Goal: Information Seeking & Learning: Learn about a topic

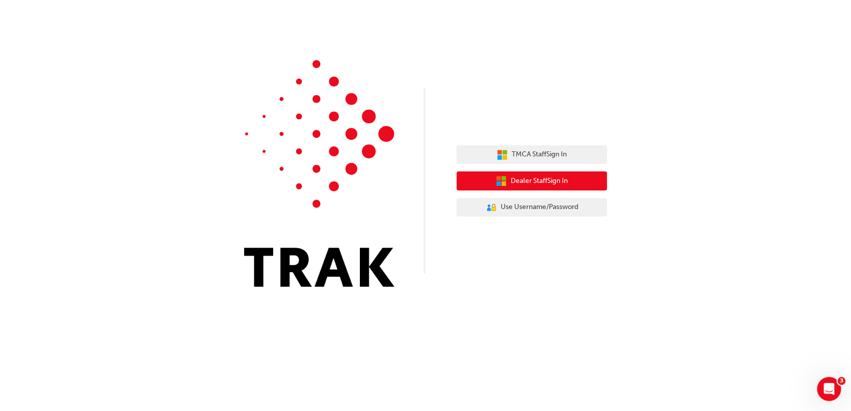
click at [537, 186] on span "Dealer Staff Sign In" at bounding box center [539, 181] width 57 height 12
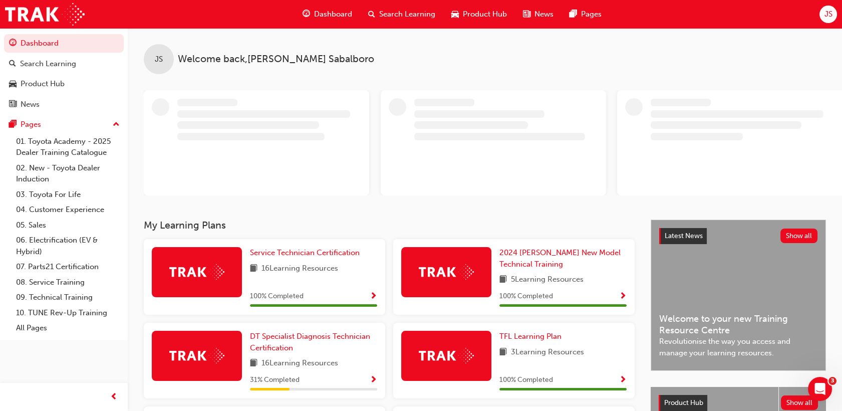
click at [829, 10] on span "JS" at bounding box center [828, 15] width 8 height 12
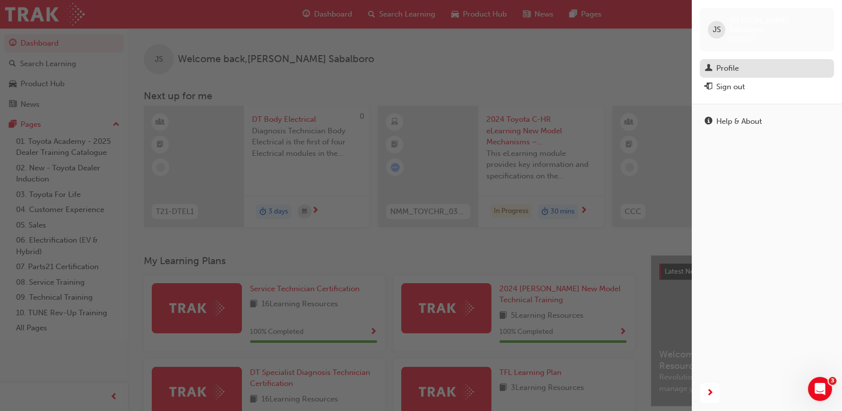
click at [747, 63] on div "Profile" at bounding box center [767, 68] width 124 height 13
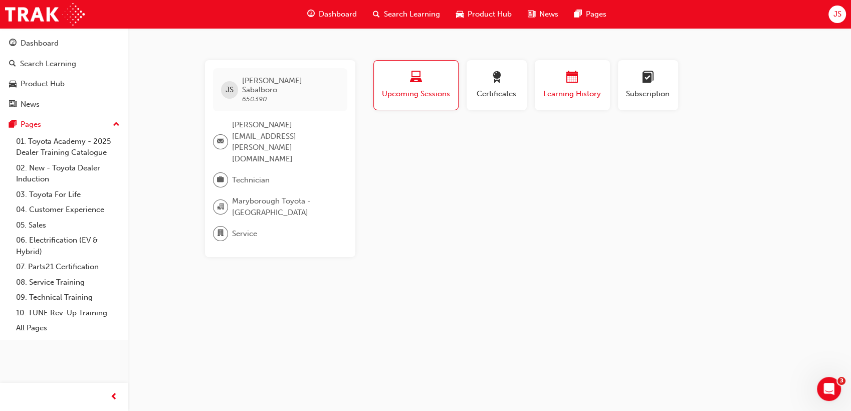
click at [568, 89] on span "Learning History" at bounding box center [572, 94] width 60 height 12
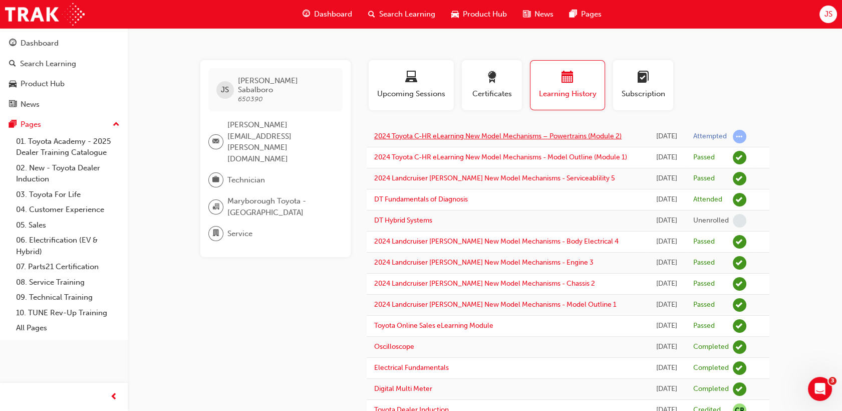
click at [539, 137] on link "2024 Toyota C-HR eLearning New Model Mechanisms – Powertrains (Module 2)" at bounding box center [498, 136] width 248 height 9
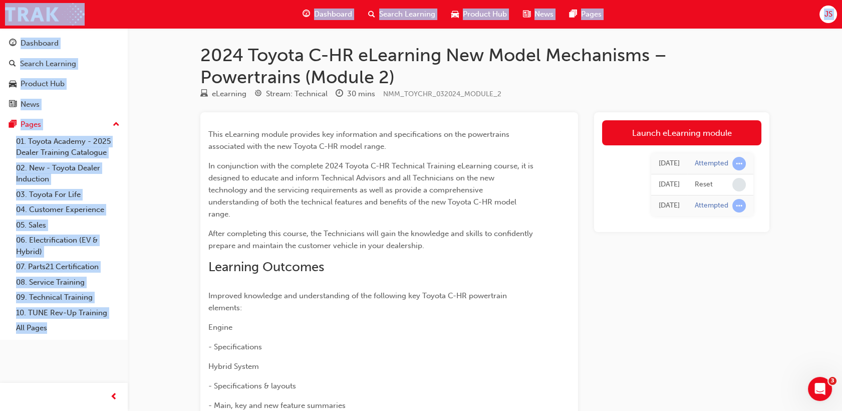
click at [689, 282] on div "Launch eLearning module [DATE] Attempted [DATE] Reset [DATE] Attempted" at bounding box center [681, 399] width 175 height 574
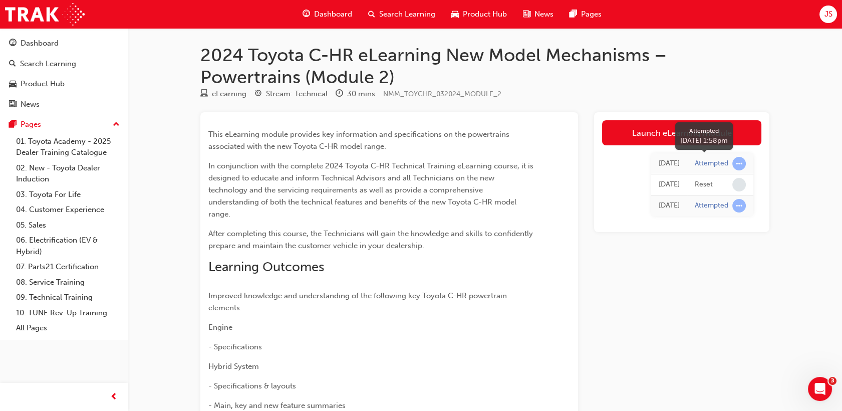
click at [725, 167] on div "Attempted" at bounding box center [712, 164] width 34 height 10
drag, startPoint x: 725, startPoint y: 167, endPoint x: 648, endPoint y: 163, distance: 76.8
click at [659, 163] on div "[DATE]" at bounding box center [669, 164] width 21 height 12
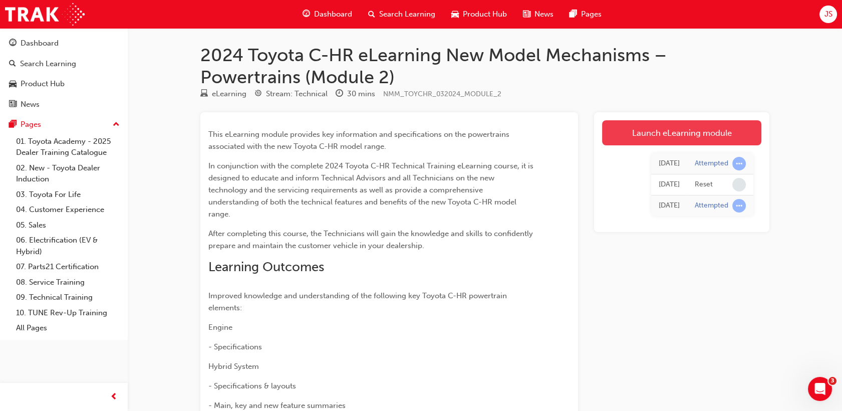
drag, startPoint x: 648, startPoint y: 163, endPoint x: 667, endPoint y: 128, distance: 39.9
click at [667, 128] on div "Launch eLearning module [DATE] Attempted [DATE] Reset [DATE] Attempted" at bounding box center [681, 172] width 175 height 120
click at [667, 128] on link "Launch eLearning module" at bounding box center [681, 132] width 159 height 25
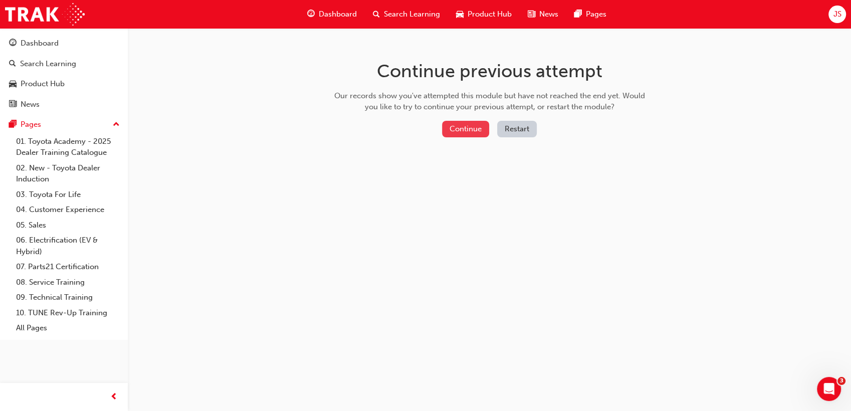
click at [465, 127] on button "Continue" at bounding box center [465, 129] width 47 height 17
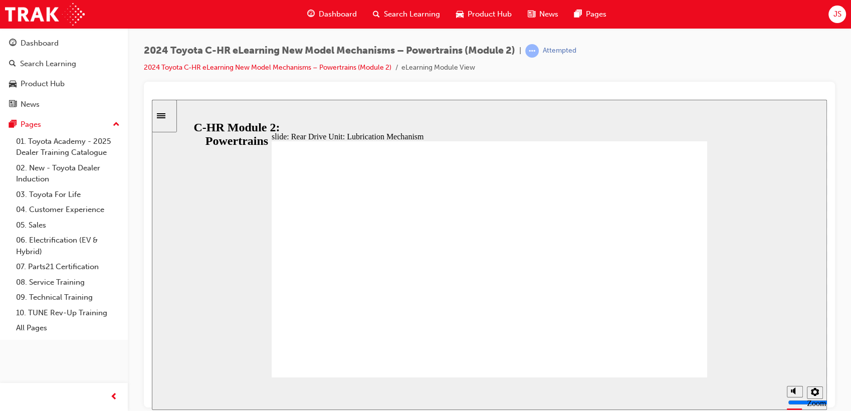
click at [734, 235] on div "slide: Rear Drive Unit: Lubrication Mechanism Differential Ring Gear Rear Drive…" at bounding box center [489, 254] width 675 height 310
drag, startPoint x: 735, startPoint y: 238, endPoint x: 784, endPoint y: 320, distance: 96.0
click at [784, 320] on div "slide: Rear Drive Unit: Lubrication Mechanism Differential Ring Gear Rear Drive…" at bounding box center [489, 254] width 675 height 310
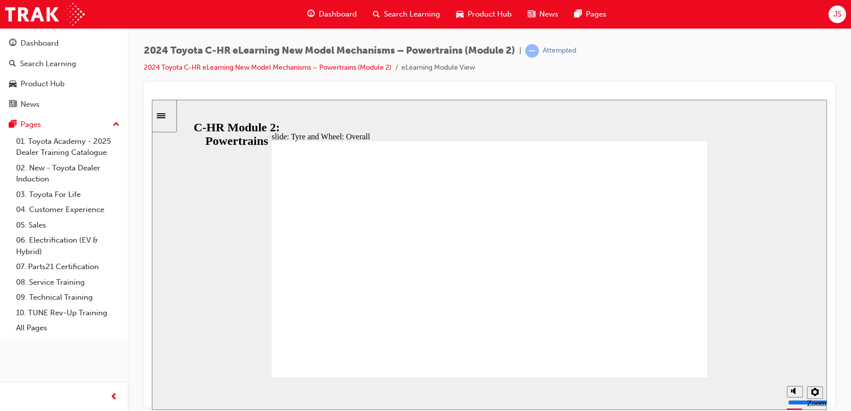
scroll to position [85, 0]
drag, startPoint x: 625, startPoint y: 258, endPoint x: 626, endPoint y: 333, distance: 74.7
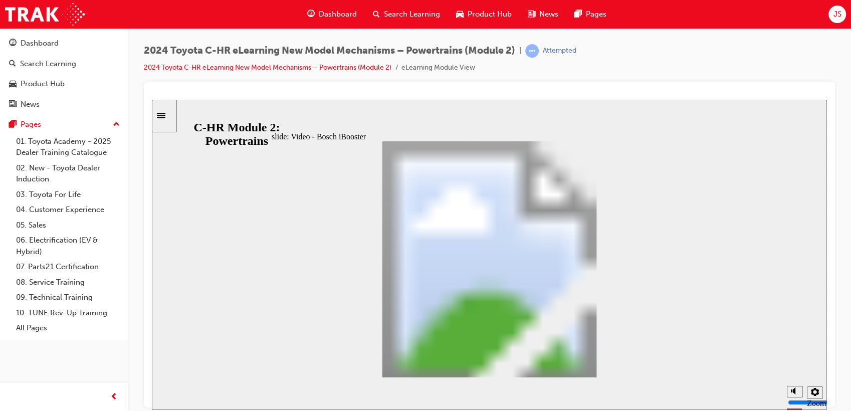
scroll to position [0, 0]
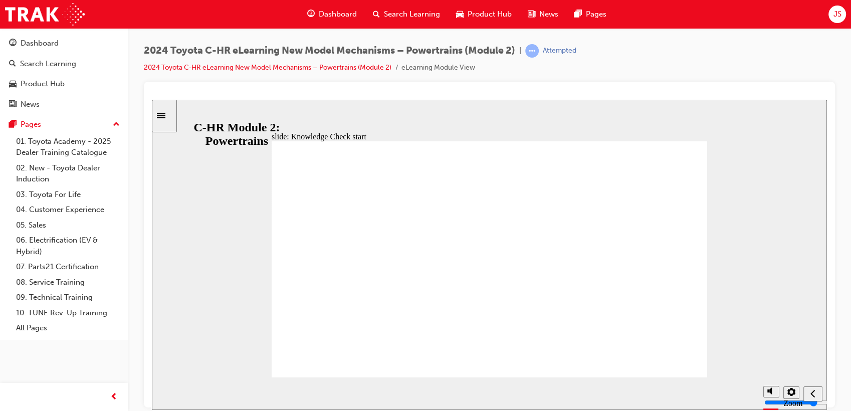
radio input "false"
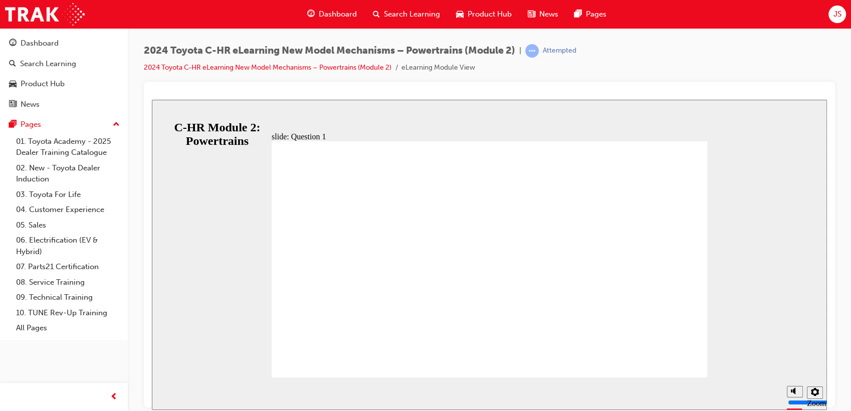
radio input "true"
drag, startPoint x: 499, startPoint y: 294, endPoint x: 497, endPoint y: 301, distance: 7.2
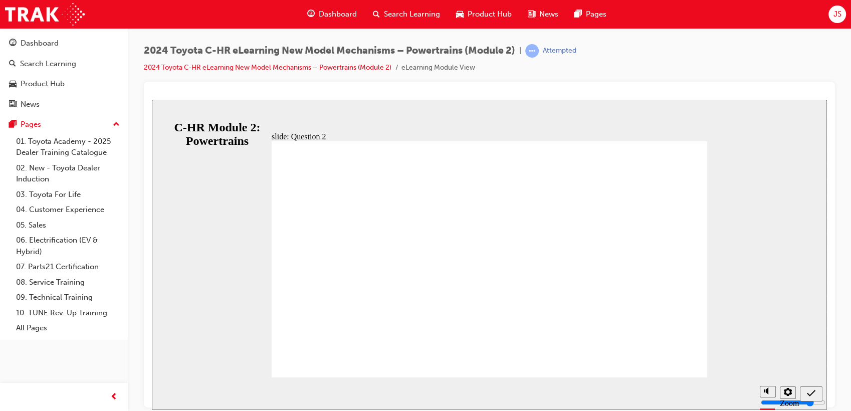
radio input "false"
radio input "true"
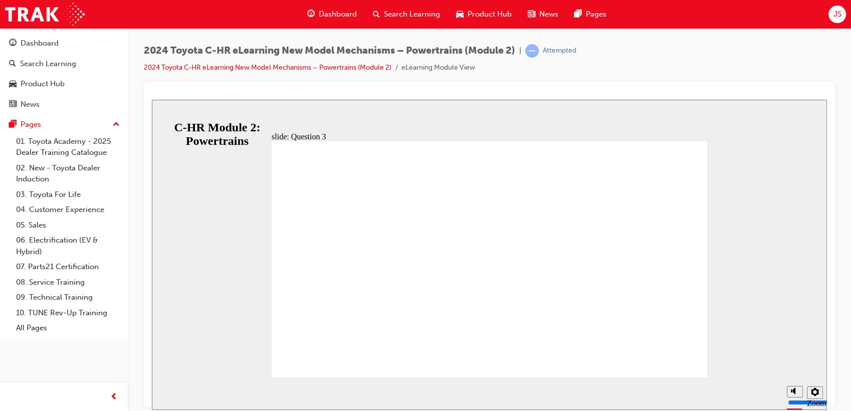
radio input "false"
radio input "true"
drag, startPoint x: 526, startPoint y: 292, endPoint x: 526, endPoint y: 304, distance: 11.5
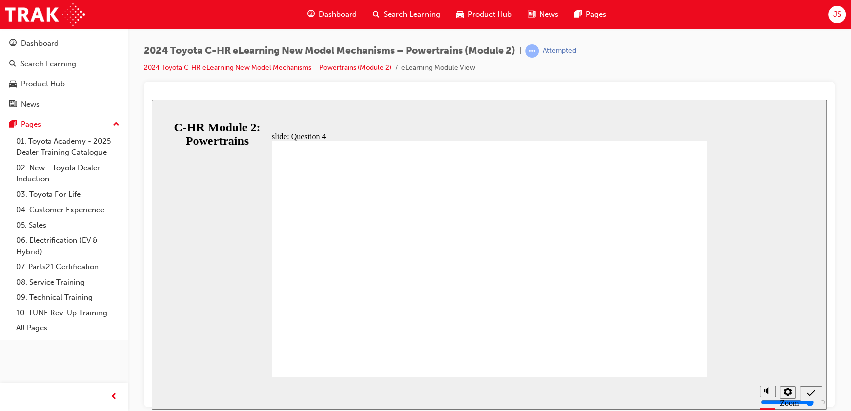
radio input "false"
radio input "true"
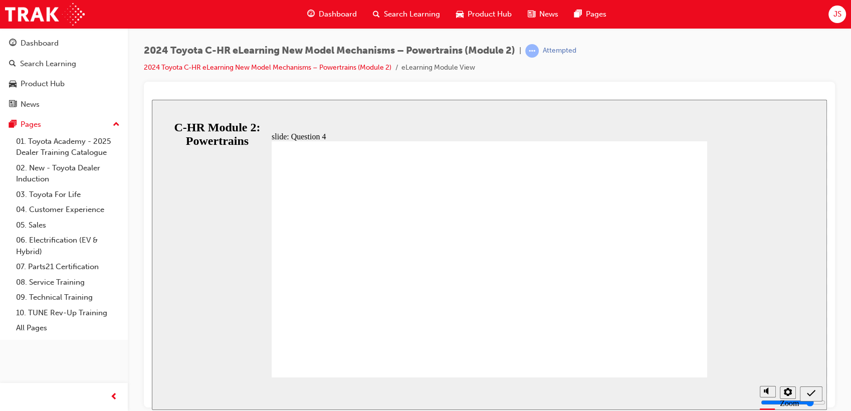
radio input "true"
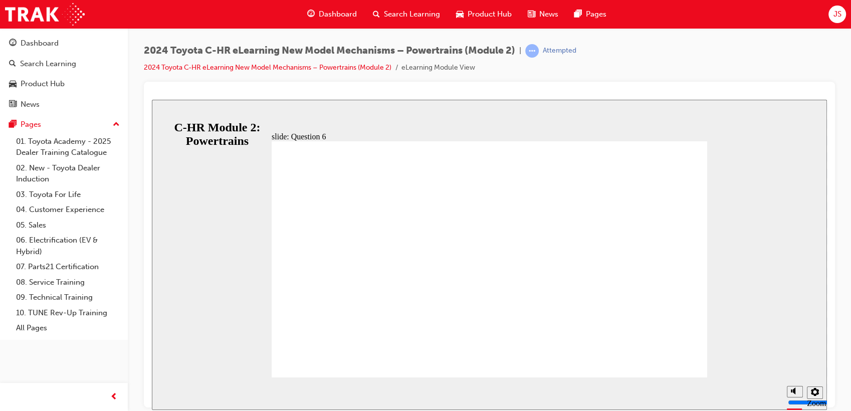
radio input "false"
radio input "true"
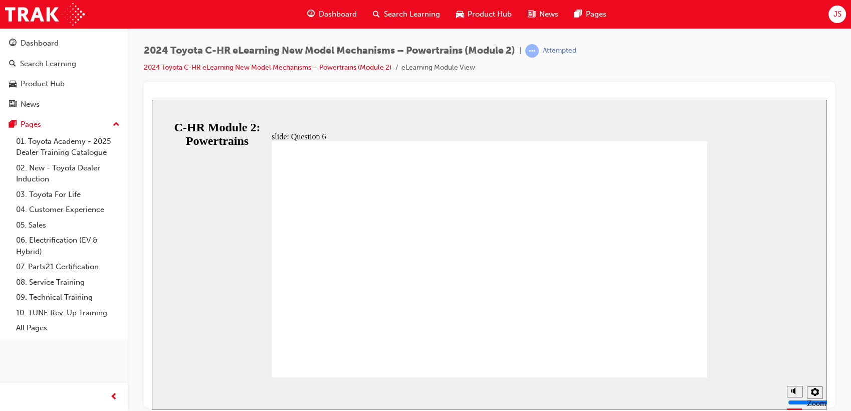
click at [168, 116] on icon "Sidebar Toggle" at bounding box center [164, 115] width 15 height 6
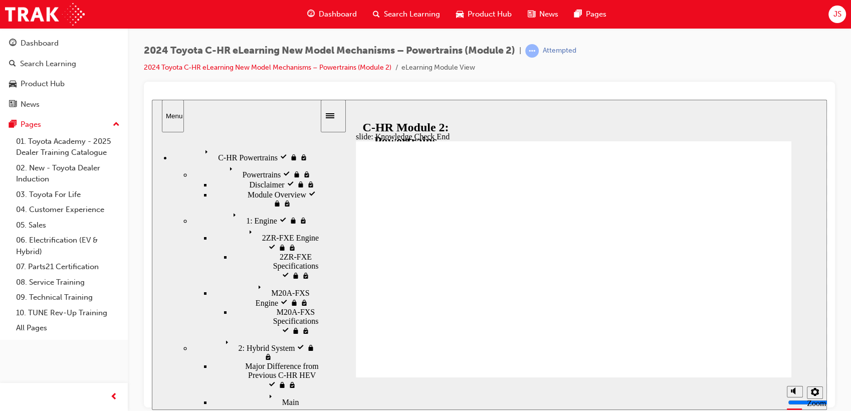
click at [291, 155] on div "C-HR Powertrains visited C-HR Powertrains" at bounding box center [246, 153] width 148 height 17
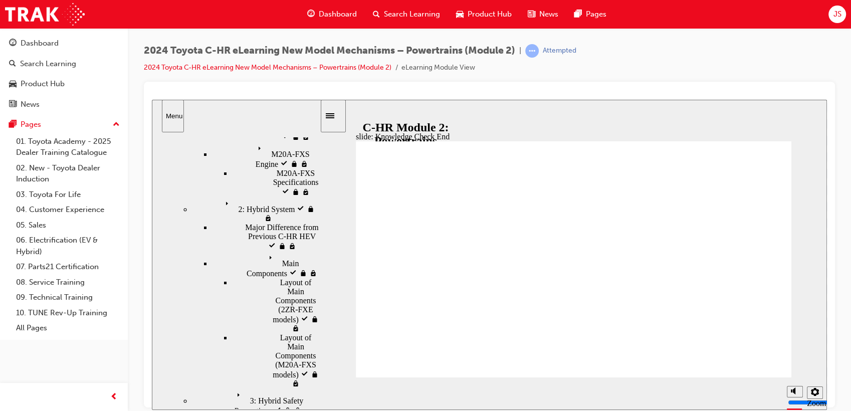
scroll to position [196, 0]
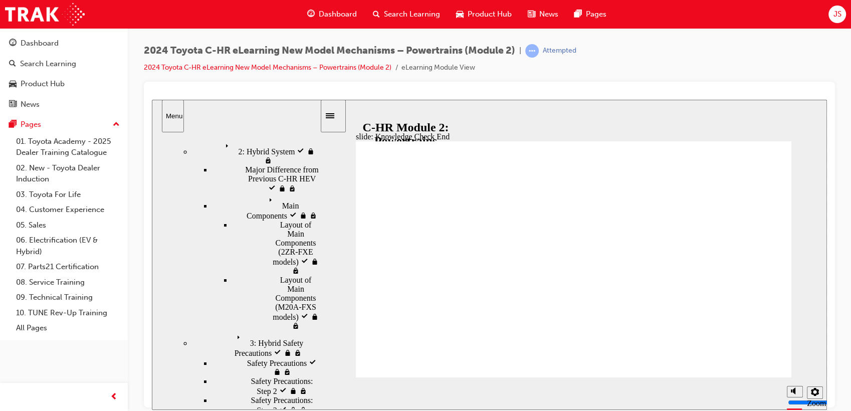
drag, startPoint x: 421, startPoint y: 107, endPoint x: 417, endPoint y: 118, distance: 11.9
click at [417, 117] on div "slide: Knowledge Check End Review the identified sections of this module again,…" at bounding box center [489, 254] width 675 height 310
drag, startPoint x: 417, startPoint y: 118, endPoint x: 425, endPoint y: 130, distance: 14.5
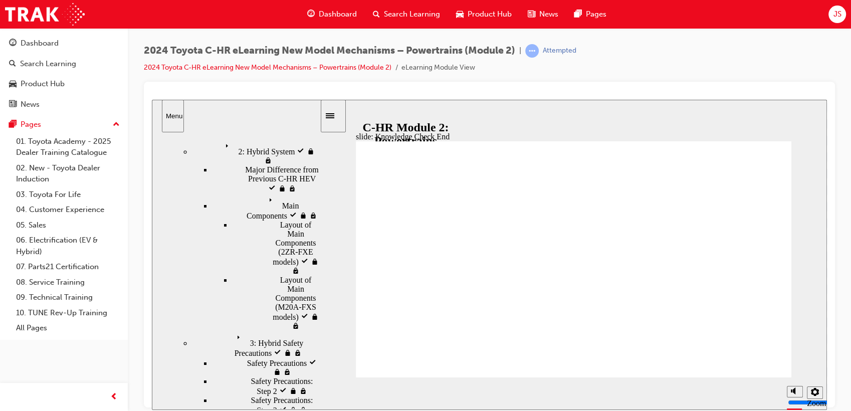
click at [417, 120] on div "slide: Knowledge Check End Review the identified sections of this module again,…" at bounding box center [489, 254] width 675 height 310
click at [339, 112] on icon "Sidebar Toggle" at bounding box center [333, 115] width 15 height 6
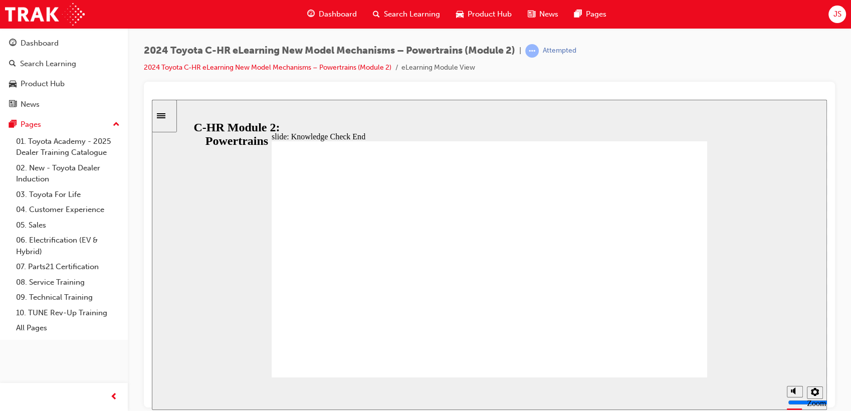
drag, startPoint x: 159, startPoint y: 104, endPoint x: 165, endPoint y: 115, distance: 12.1
click at [161, 112] on div "Sidebar Toggle" at bounding box center [164, 116] width 17 height 8
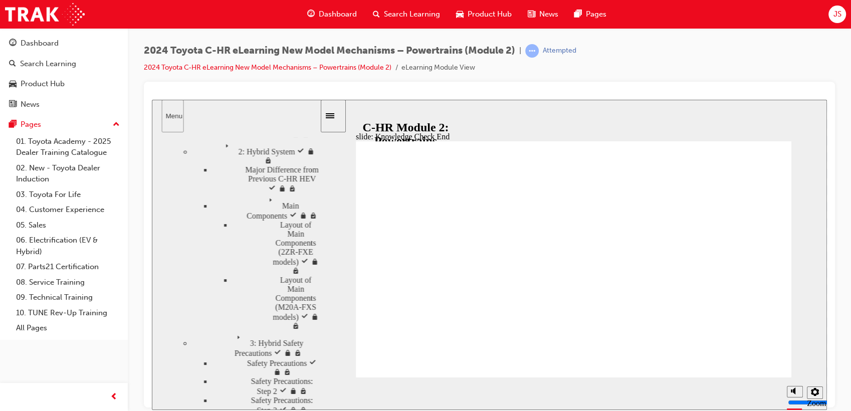
click at [166, 115] on div "Menu" at bounding box center [173, 116] width 14 height 8
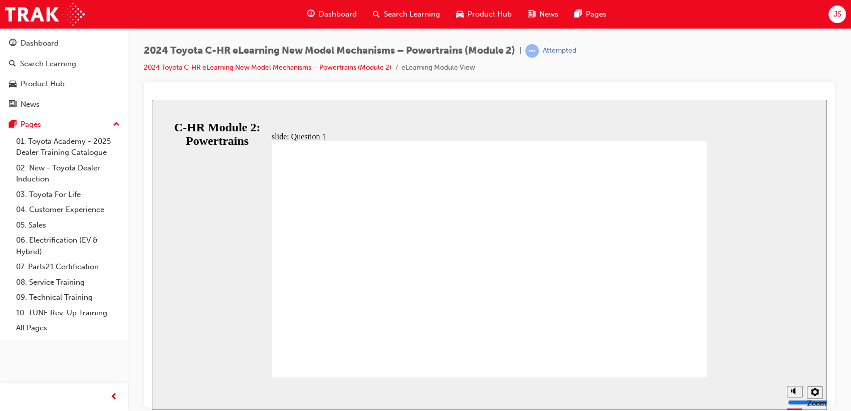
radio input "true"
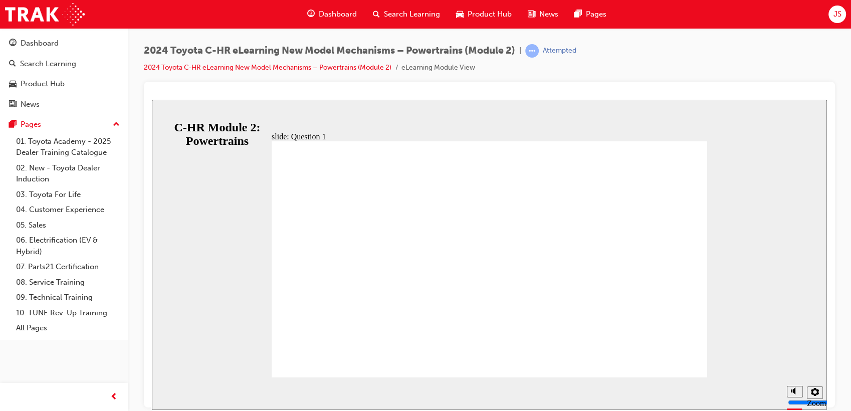
radio input "true"
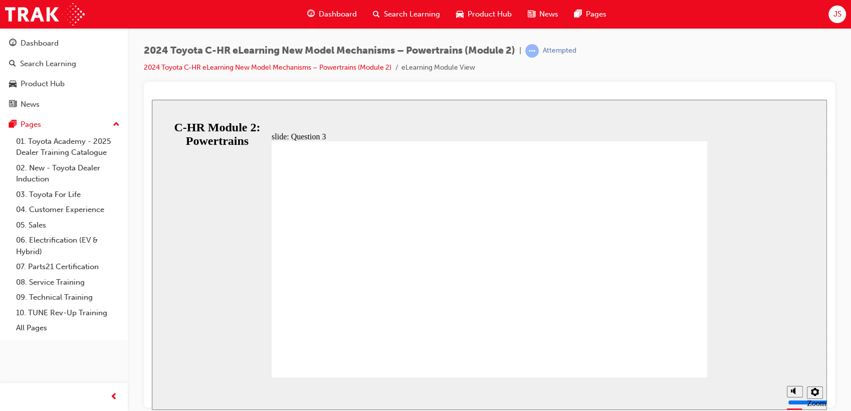
radio input "false"
radio input "true"
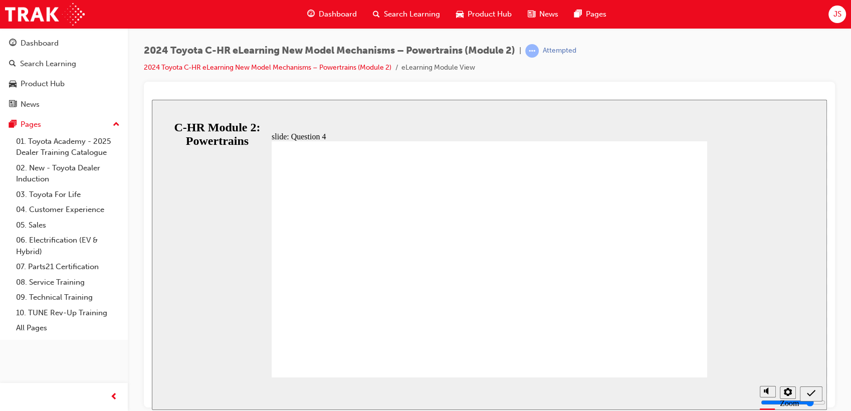
radio input "false"
radio input "true"
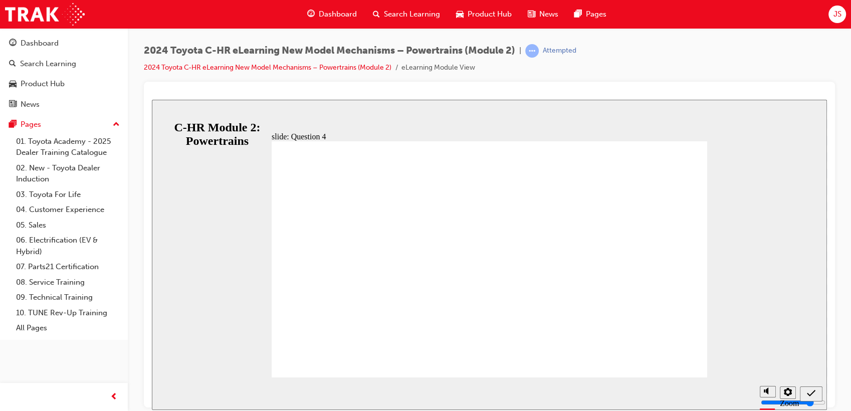
radio input "true"
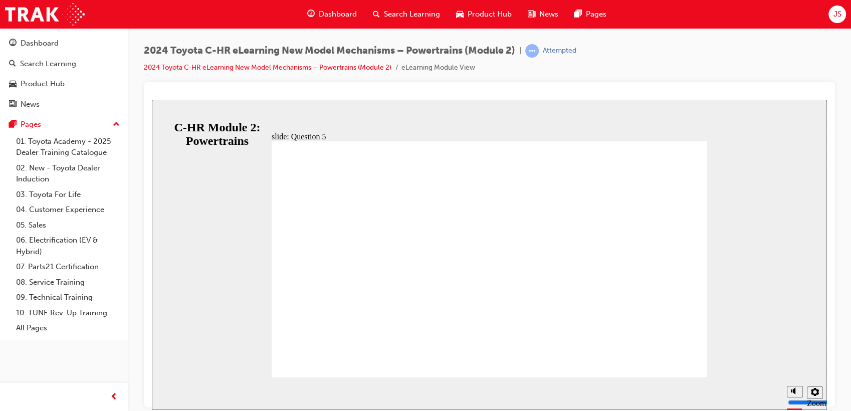
radio input "true"
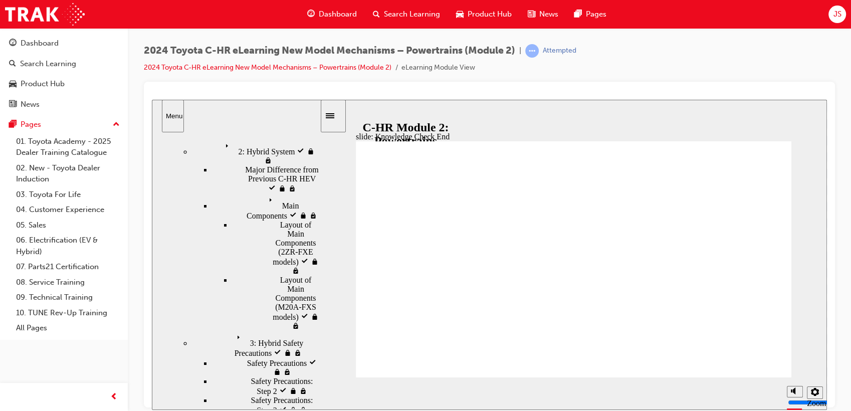
click at [335, 116] on icon "Sidebar Toggle" at bounding box center [333, 115] width 15 height 6
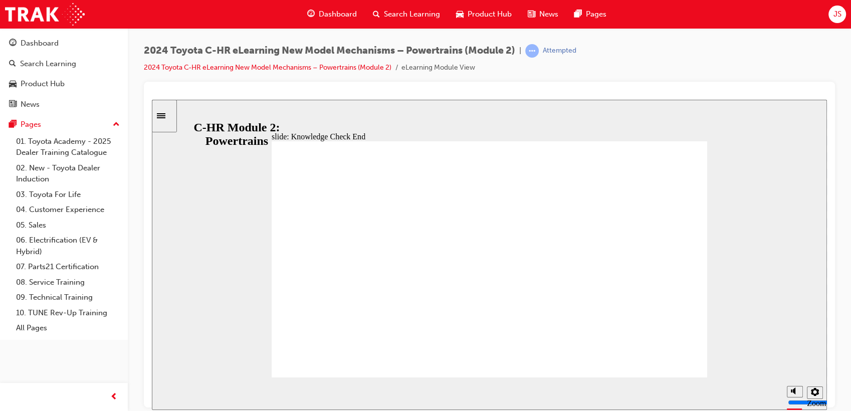
click at [163, 112] on div "Sidebar Toggle" at bounding box center [164, 116] width 17 height 8
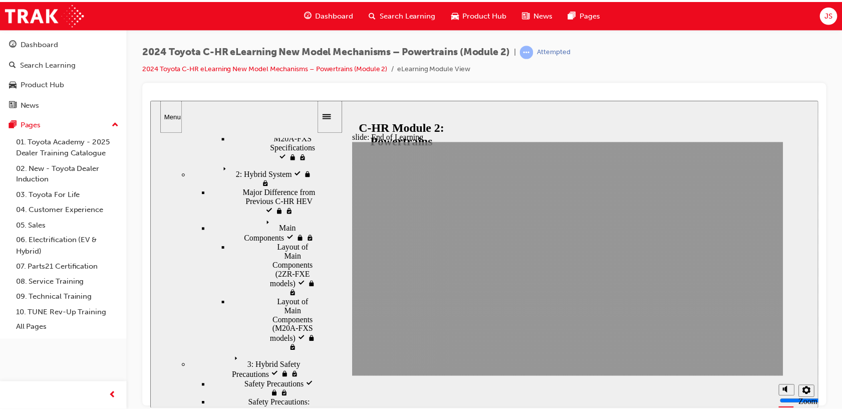
scroll to position [0, 0]
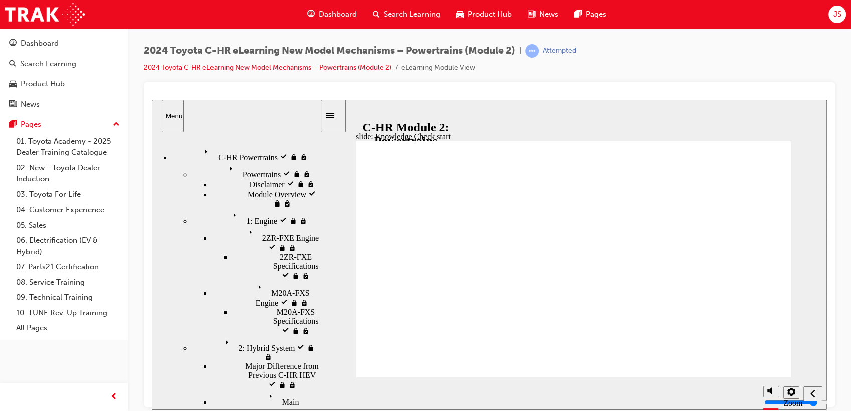
drag, startPoint x: 556, startPoint y: 335, endPoint x: 569, endPoint y: 352, distance: 21.8
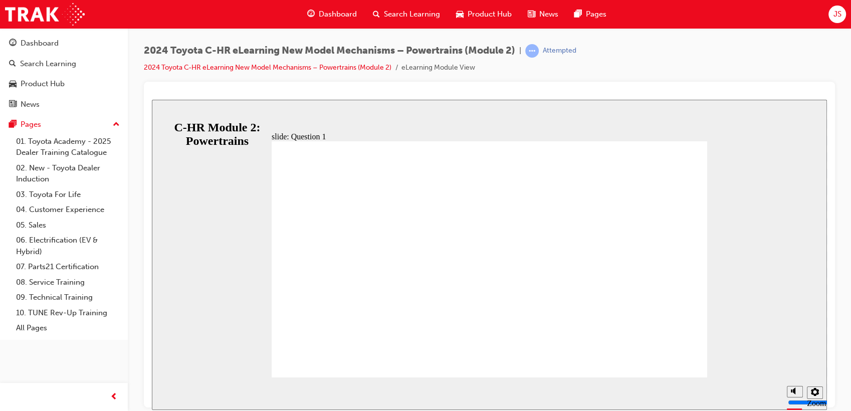
radio input "false"
radio input "true"
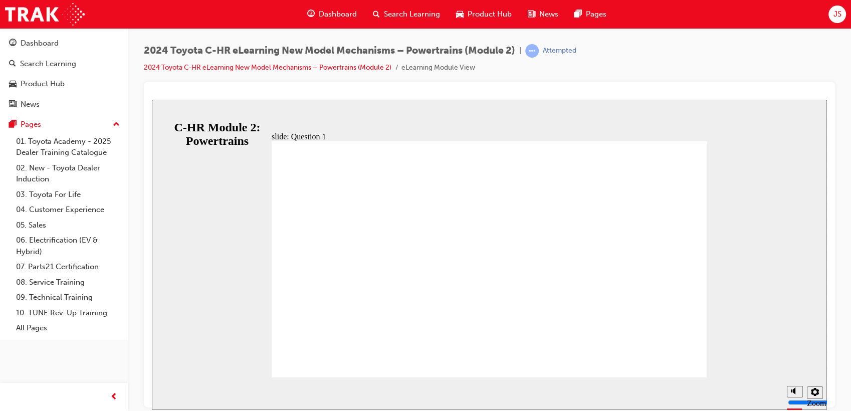
radio input "true"
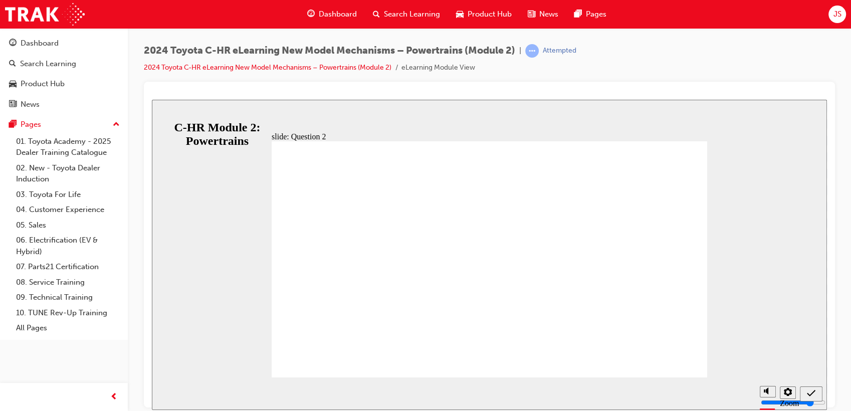
drag, startPoint x: 511, startPoint y: 315, endPoint x: 506, endPoint y: 308, distance: 8.9
radio input "true"
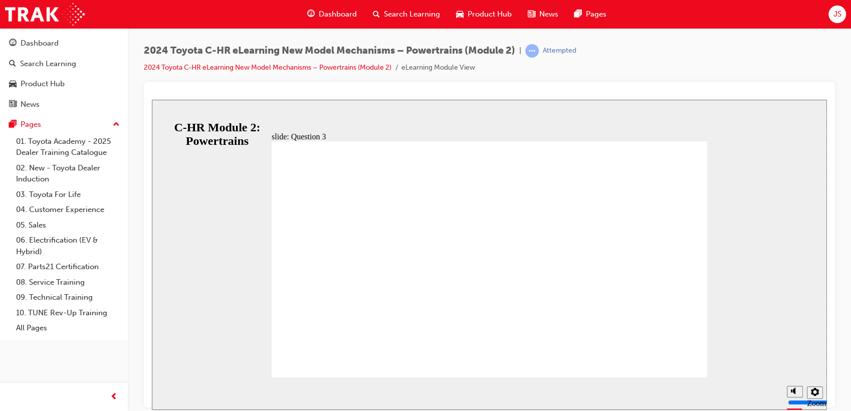
drag, startPoint x: 465, startPoint y: 277, endPoint x: 505, endPoint y: 308, distance: 50.7
radio input "true"
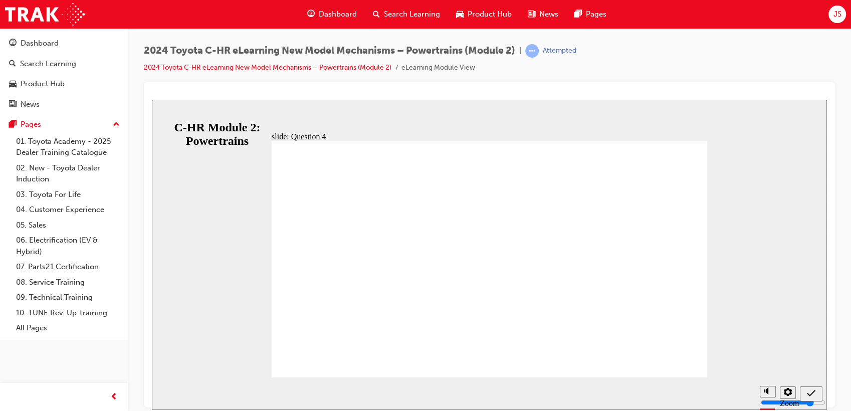
radio input "true"
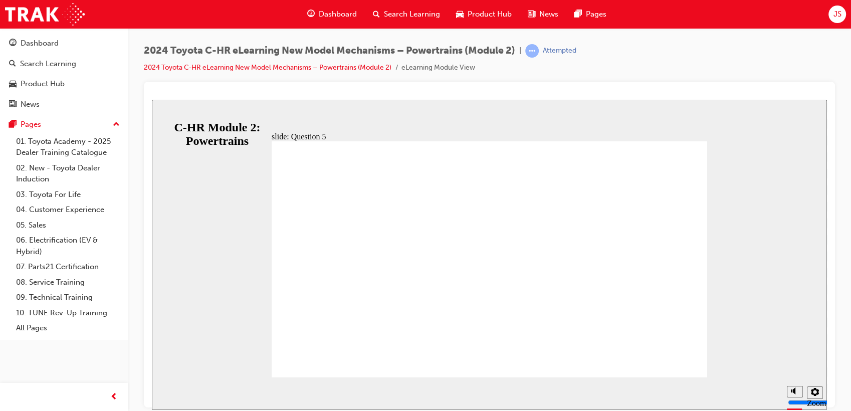
radio input "true"
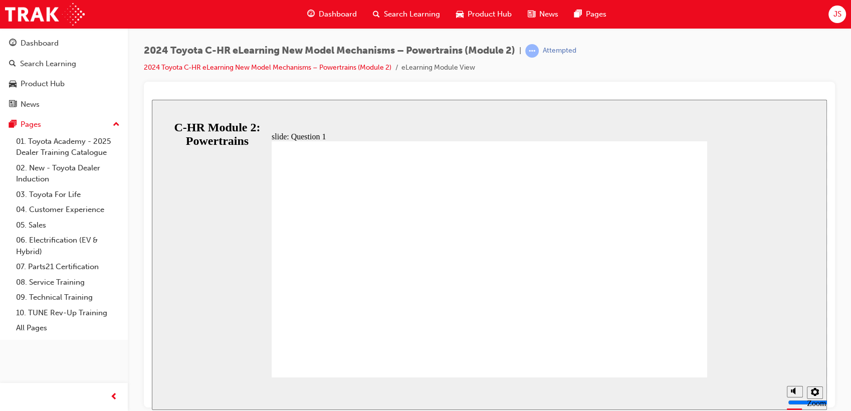
radio input "true"
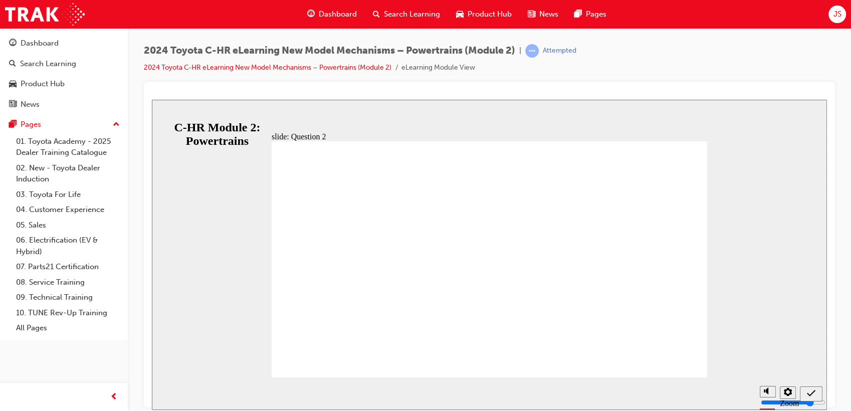
radio input "true"
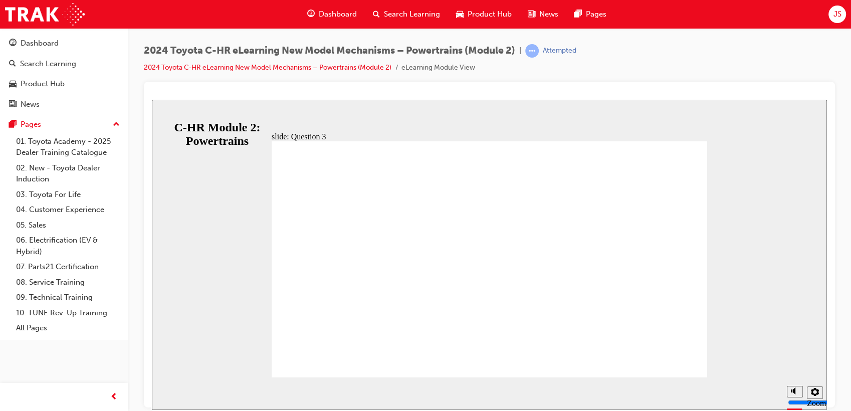
radio input "true"
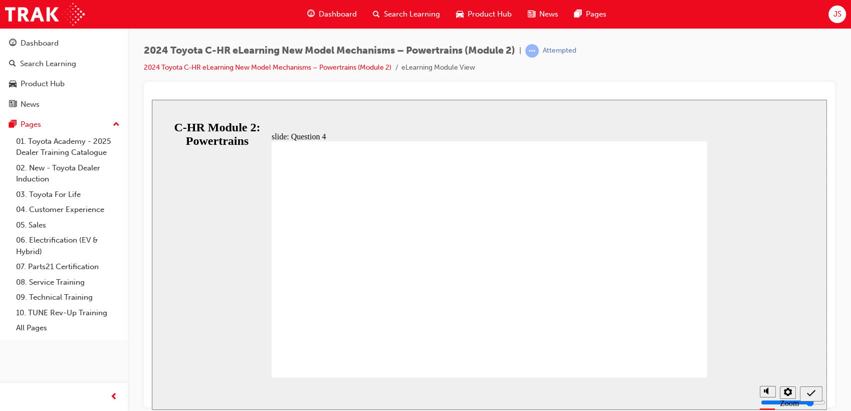
radio input "true"
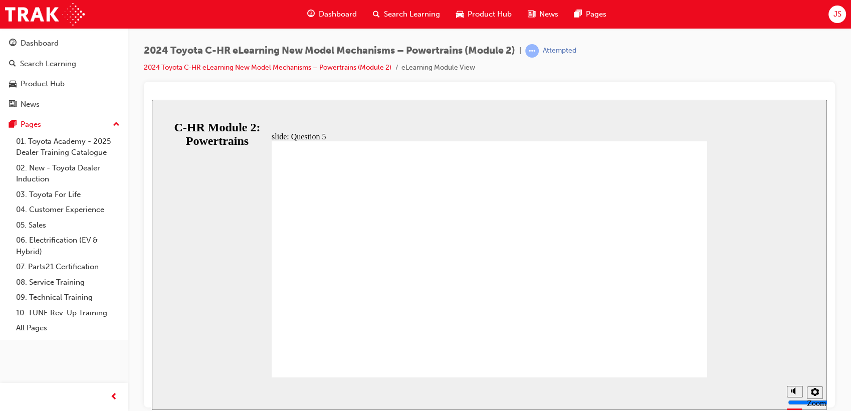
radio input "true"
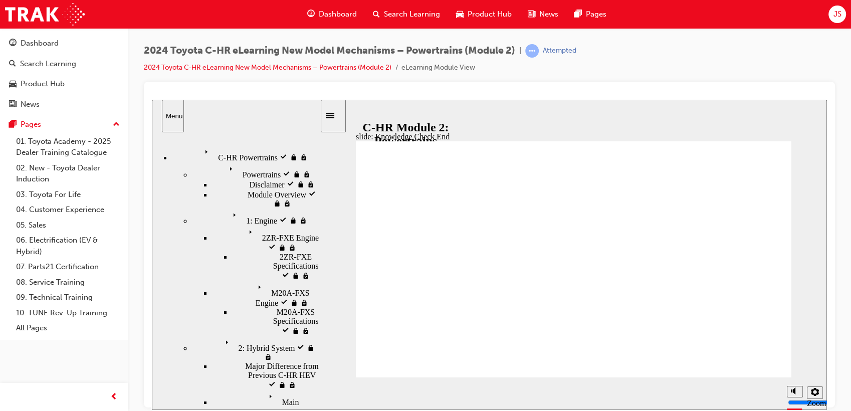
click at [546, 53] on div "Passed" at bounding box center [544, 51] width 39 height 14
click at [829, 12] on div "JS" at bounding box center [837, 15] width 18 height 18
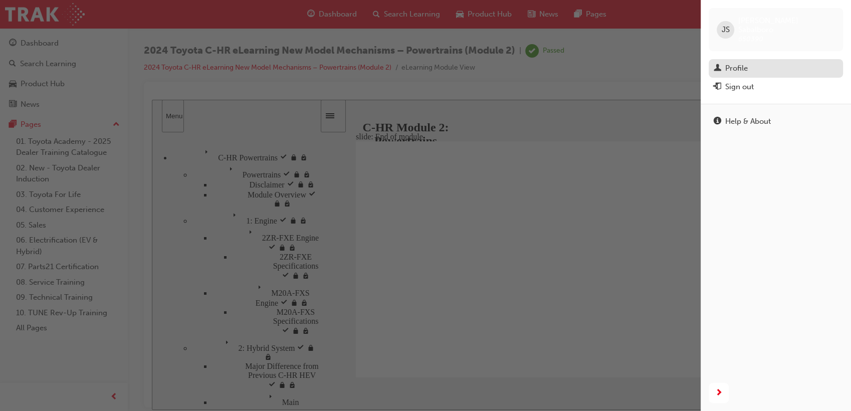
click at [770, 62] on div "Profile" at bounding box center [776, 68] width 124 height 13
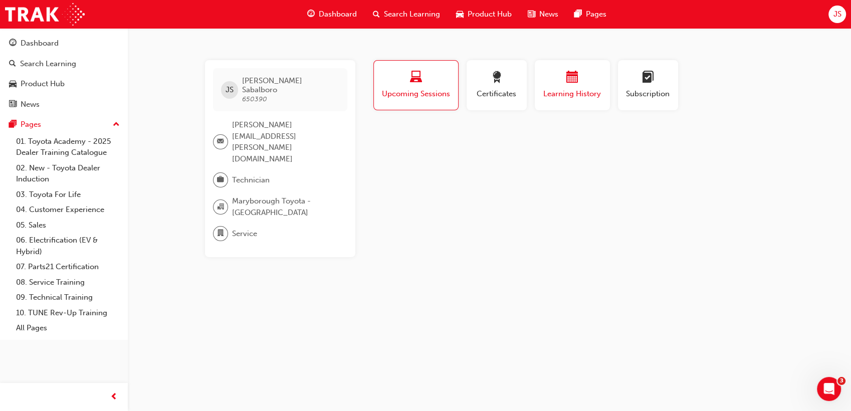
click at [568, 86] on div "button" at bounding box center [572, 79] width 60 height 16
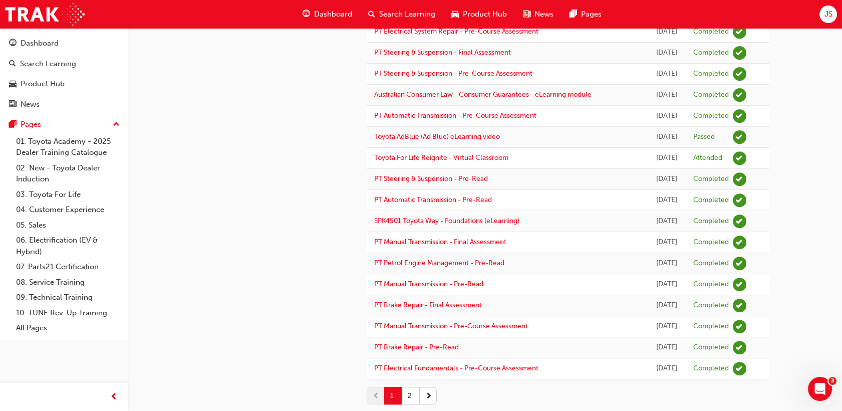
scroll to position [1021, 0]
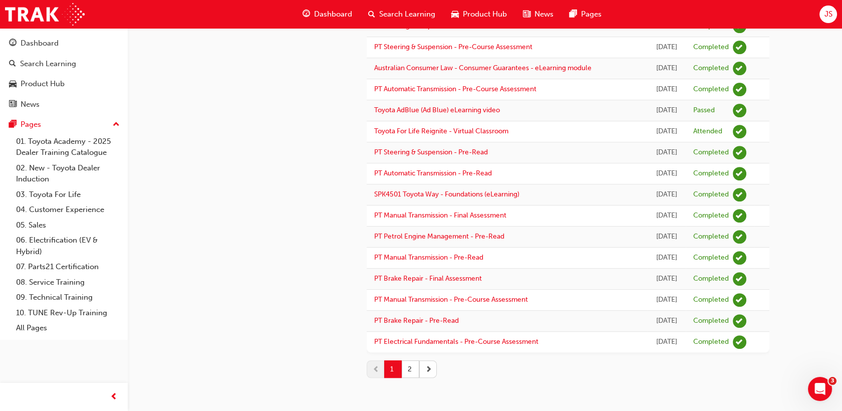
drag, startPoint x: 424, startPoint y: 360, endPoint x: 425, endPoint y: 368, distance: 8.0
click at [425, 367] on button "button" at bounding box center [428, 369] width 18 height 18
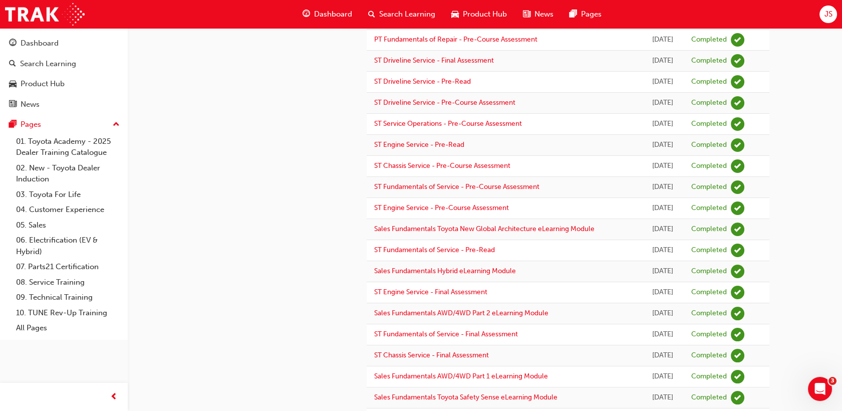
scroll to position [0, 0]
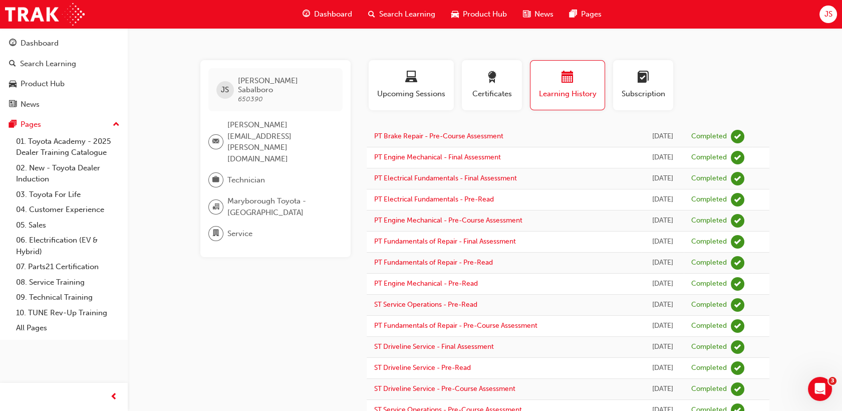
click at [349, 14] on span "Dashboard" at bounding box center [333, 15] width 38 height 12
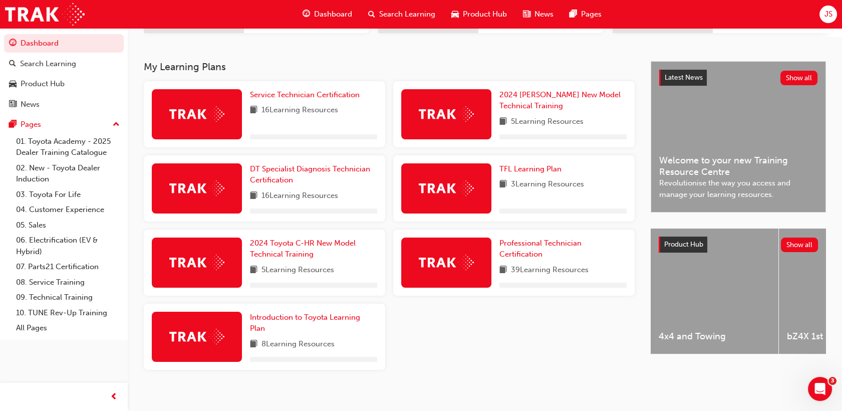
scroll to position [205, 0]
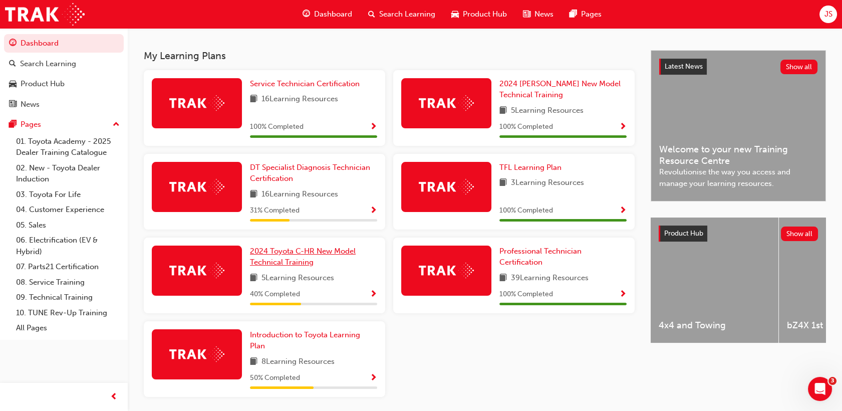
click at [297, 267] on span "2024 Toyota C-HR New Model Technical Training" at bounding box center [303, 257] width 106 height 21
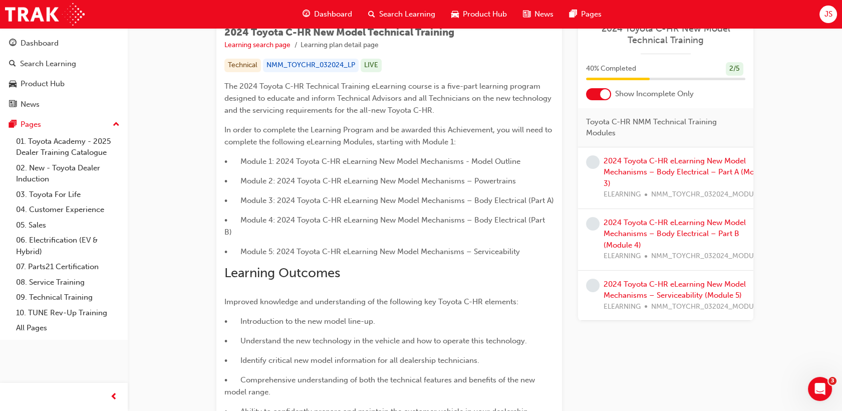
scroll to position [267, 0]
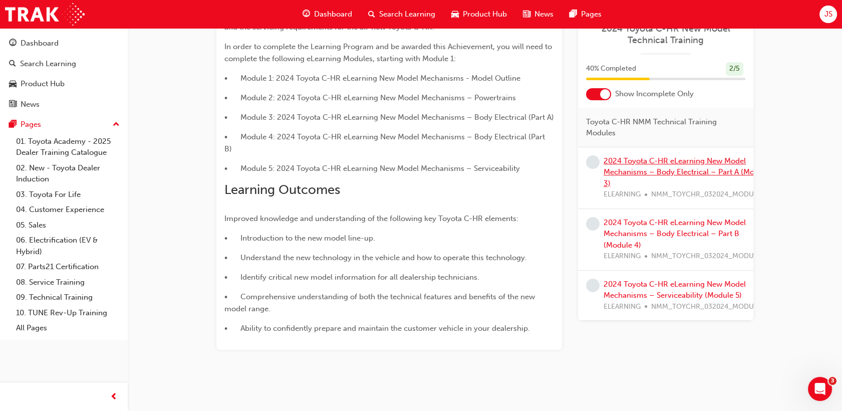
click at [649, 172] on link "2024 Toyota C-HR eLearning New Model Mechanisms – Body Electrical – Part A (Mod…" at bounding box center [687, 172] width 166 height 32
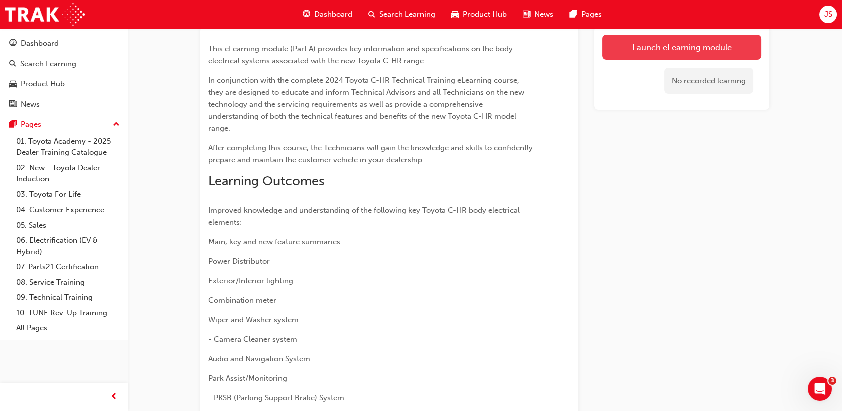
scroll to position [48, 0]
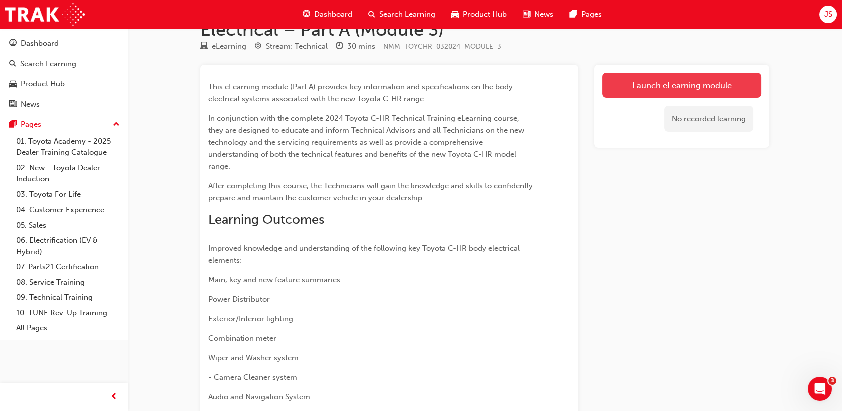
click at [655, 82] on link "Launch eLearning module" at bounding box center [681, 85] width 159 height 25
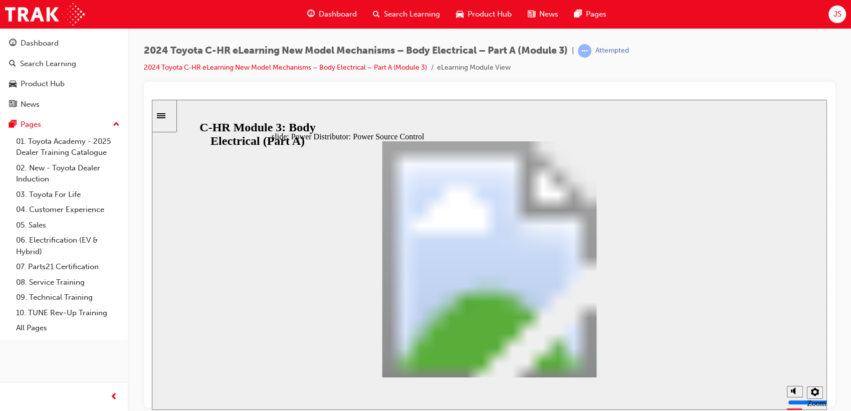
drag, startPoint x: 489, startPoint y: 308, endPoint x: 486, endPoint y: 313, distance: 5.4
drag, startPoint x: 478, startPoint y: 319, endPoint x: 472, endPoint y: 302, distance: 18.1
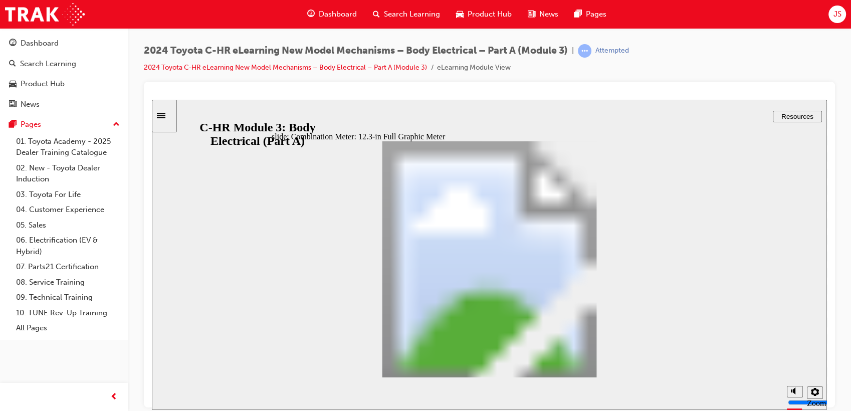
drag, startPoint x: 529, startPoint y: 324, endPoint x: 568, endPoint y: 305, distance: 43.3
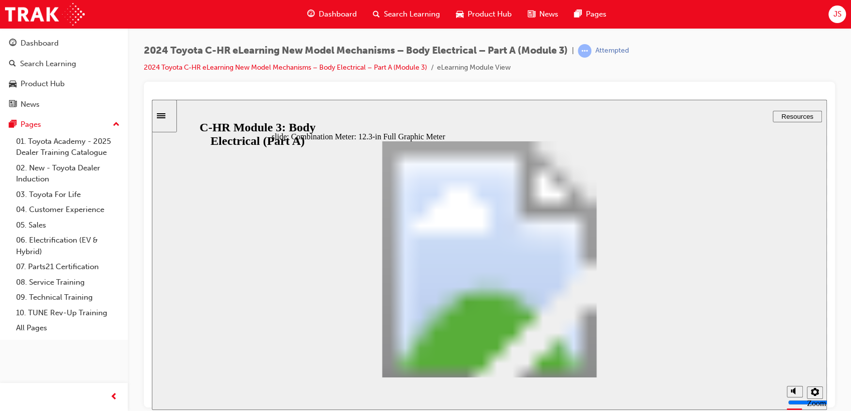
drag, startPoint x: 535, startPoint y: 210, endPoint x: 659, endPoint y: 381, distance: 211.2
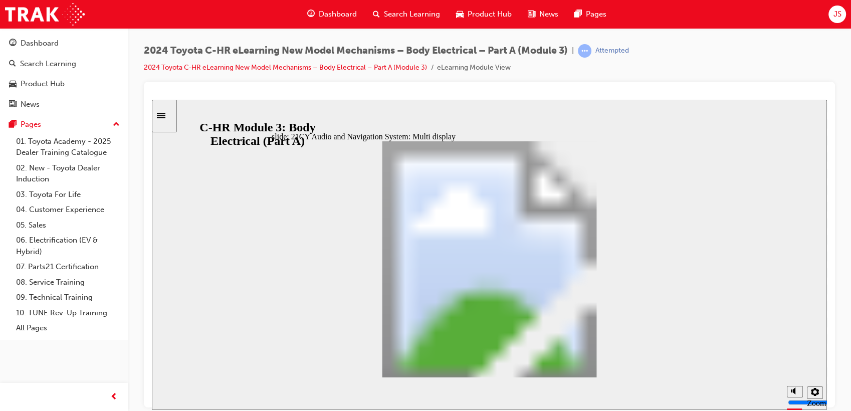
drag, startPoint x: 466, startPoint y: 337, endPoint x: 466, endPoint y: 348, distance: 10.5
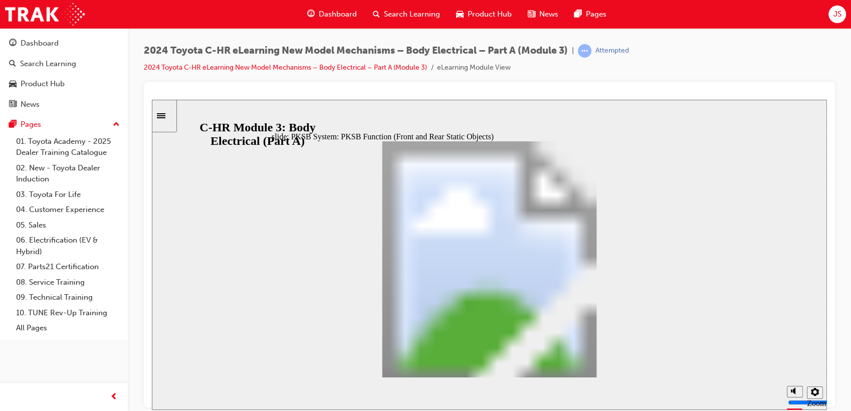
click at [839, 16] on span "JS" at bounding box center [837, 15] width 8 height 12
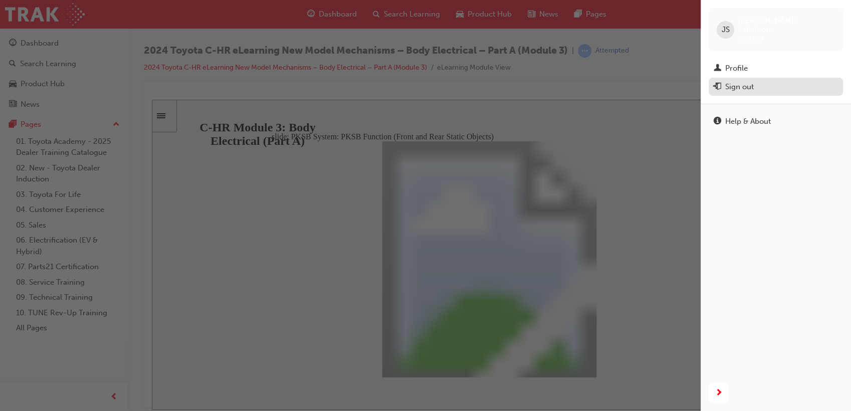
click at [759, 84] on div "Sign out" at bounding box center [776, 87] width 124 height 13
